Goal: Navigation & Orientation: Find specific page/section

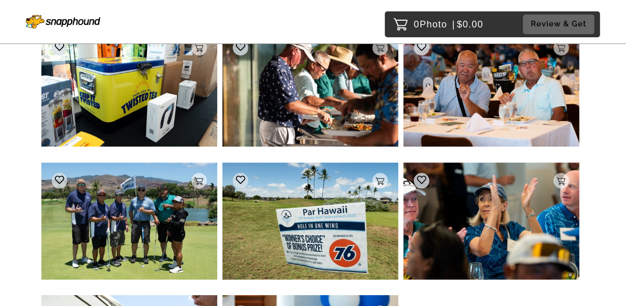
scroll to position [2152, 0]
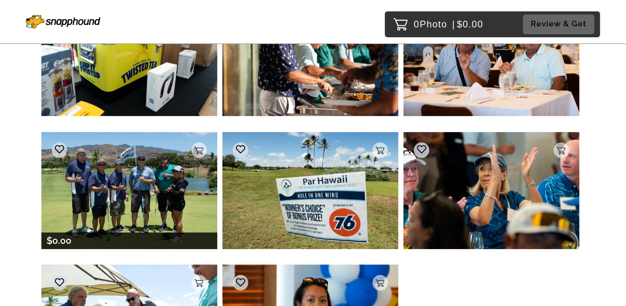
click at [166, 197] on img at bounding box center [129, 190] width 176 height 117
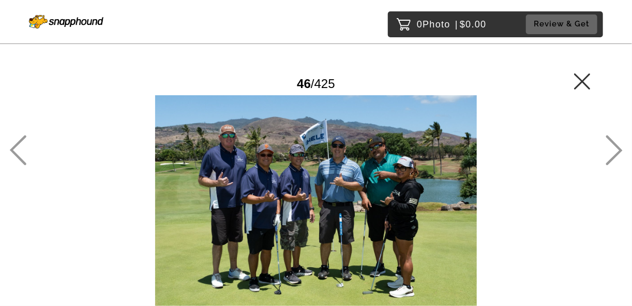
click at [574, 79] on div "46 / 425" at bounding box center [315, 83] width 549 height 23
click at [580, 80] on icon at bounding box center [582, 81] width 17 height 17
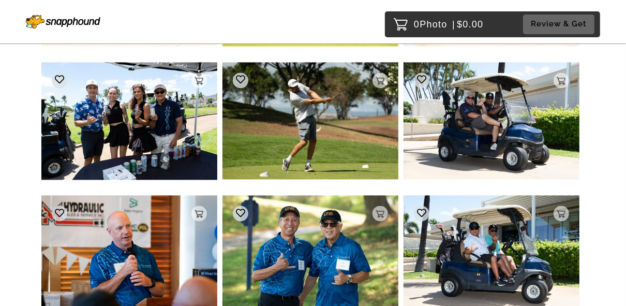
scroll to position [3969, 0]
